Goal: Navigation & Orientation: Find specific page/section

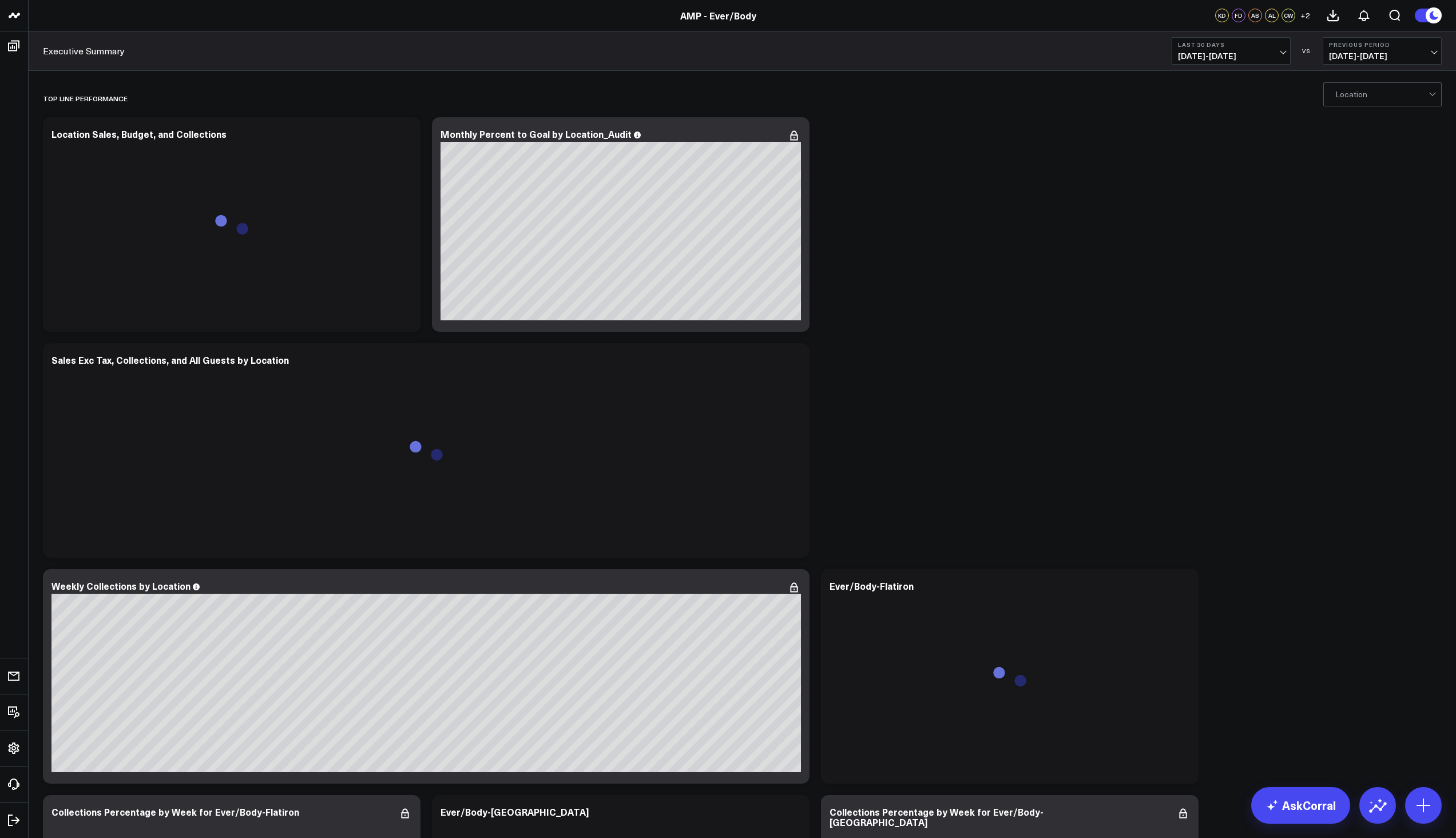
click at [695, 14] on link "AMP - Ever/Body" at bounding box center [718, 15] width 76 height 12
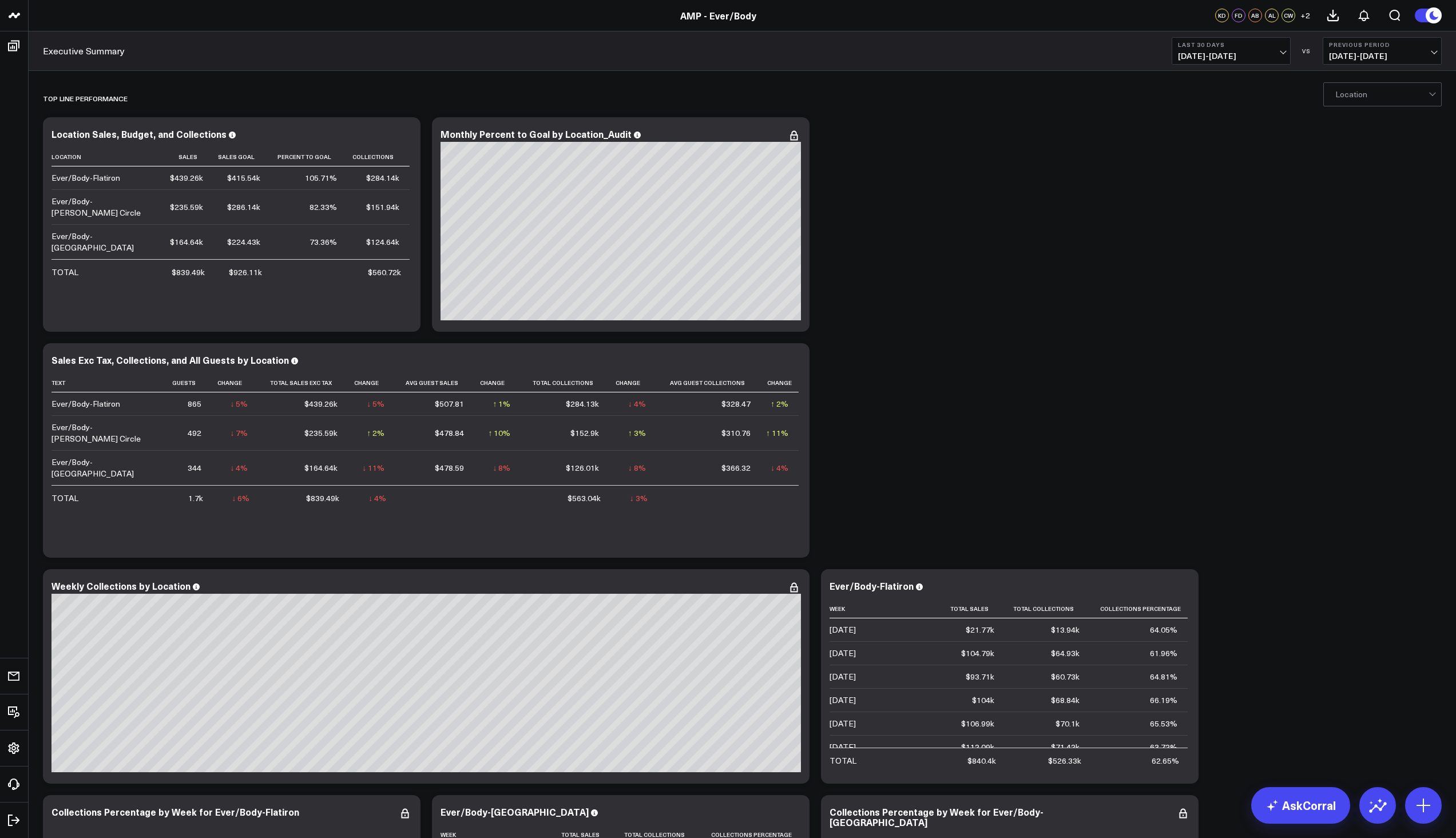
click at [693, 12] on link "AMP - Ever/Body" at bounding box center [718, 15] width 76 height 12
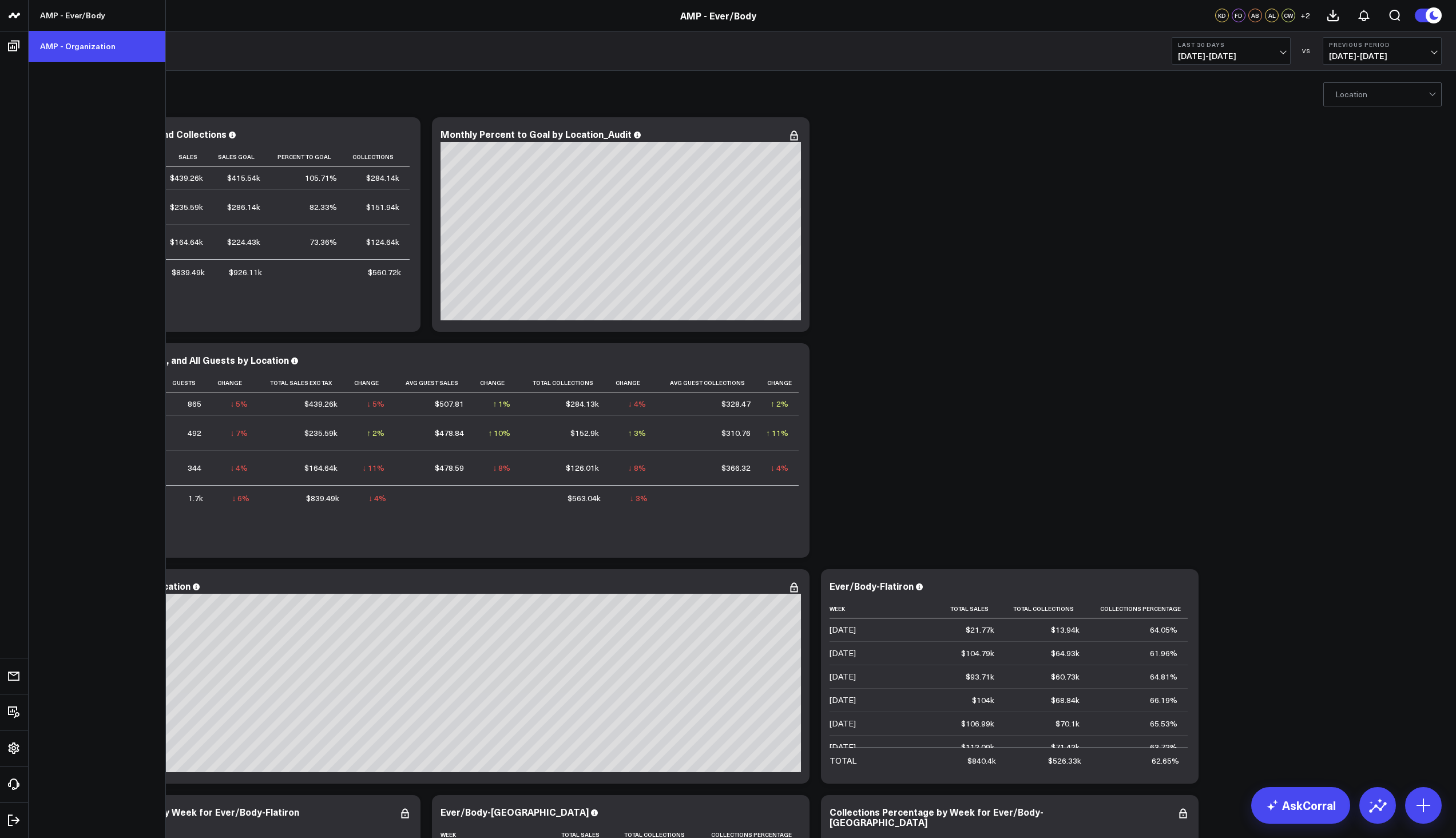
click at [51, 53] on link "AMP - Organization" at bounding box center [97, 46] width 136 height 31
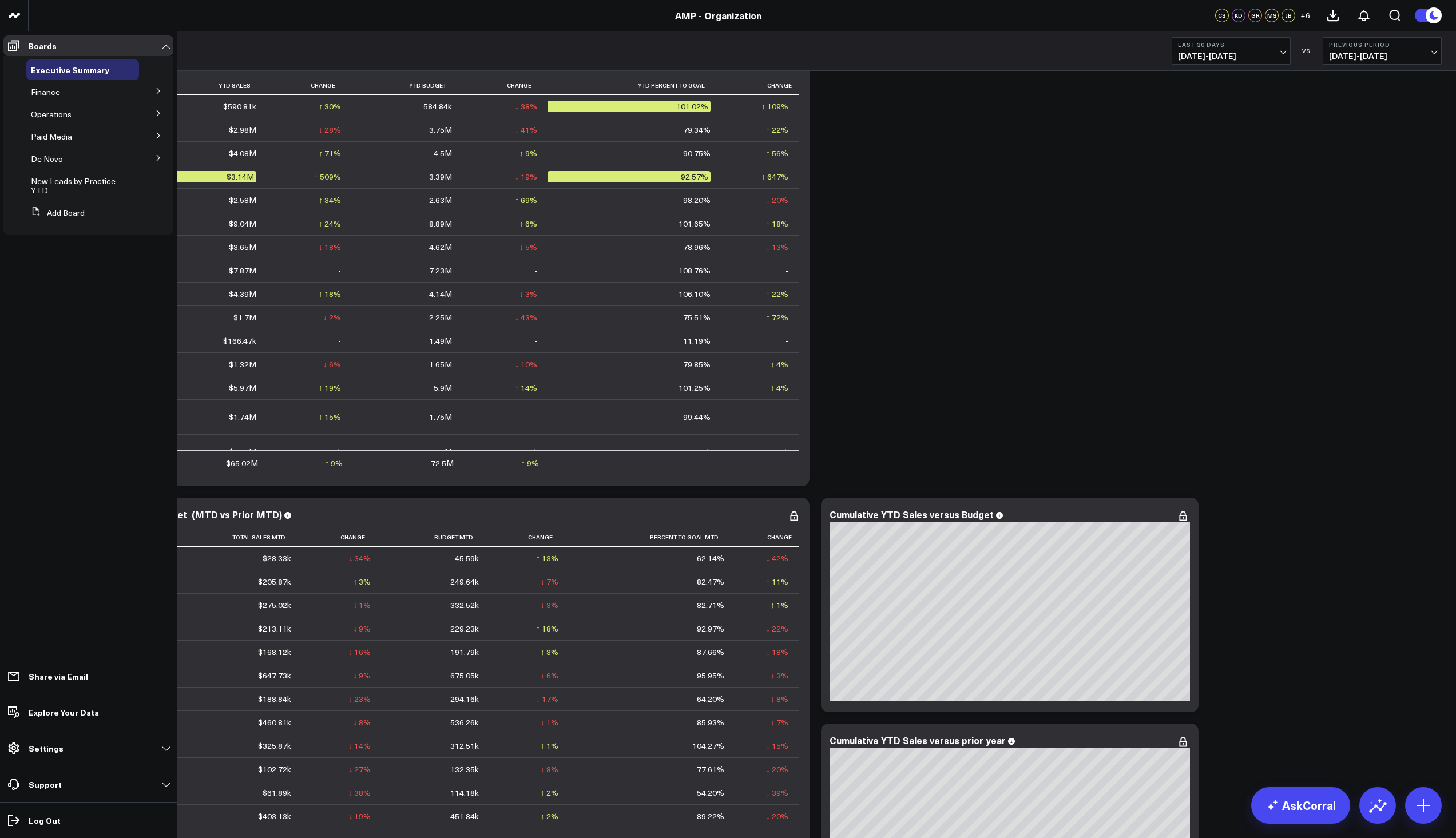
click at [155, 88] on icon at bounding box center [158, 91] width 7 height 7
click at [158, 136] on icon at bounding box center [158, 133] width 3 height 5
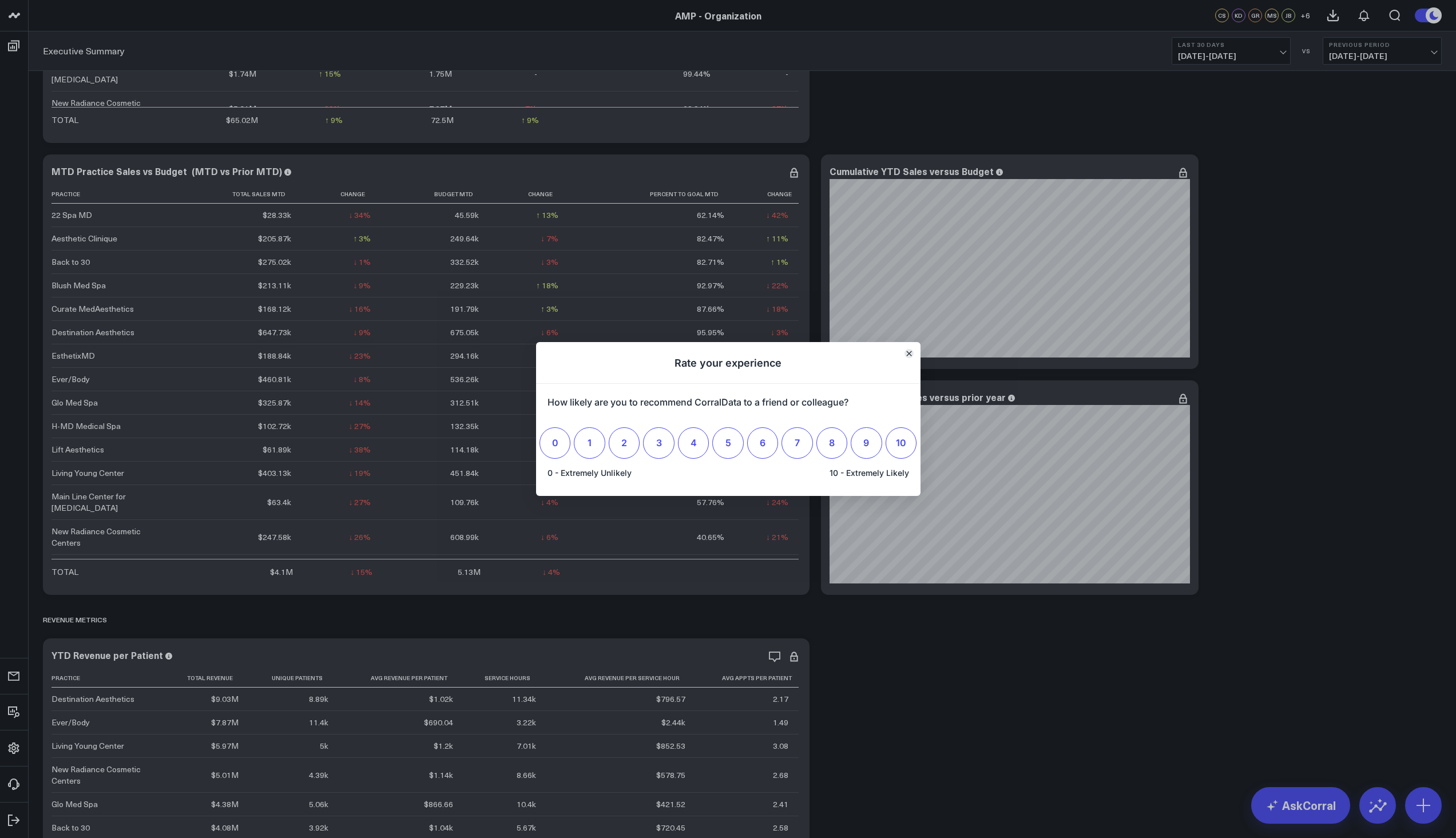
click at [908, 358] on button "Close" at bounding box center [910, 353] width 9 height 9
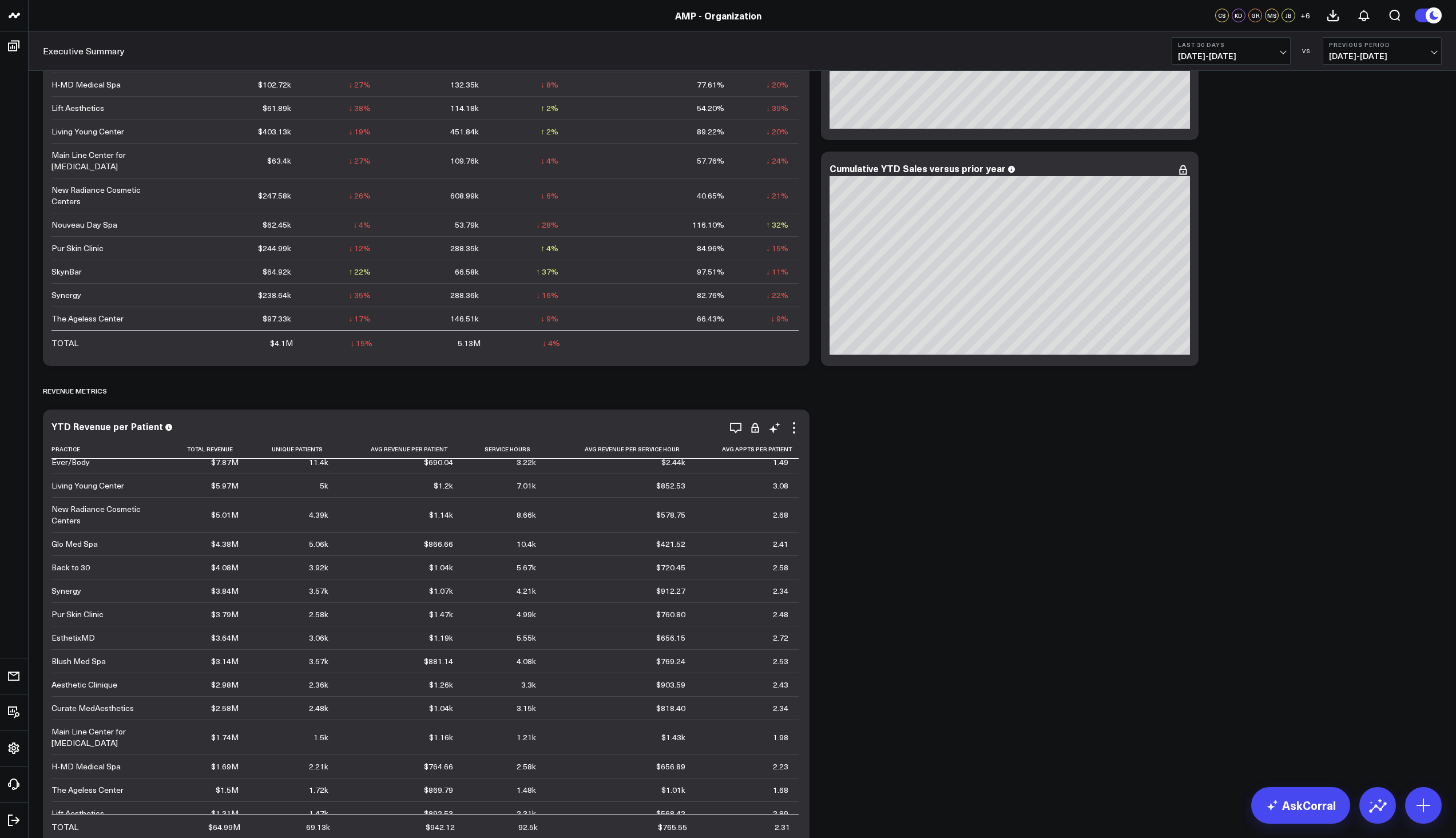
scroll to position [57, 0]
